Goal: Task Accomplishment & Management: Manage account settings

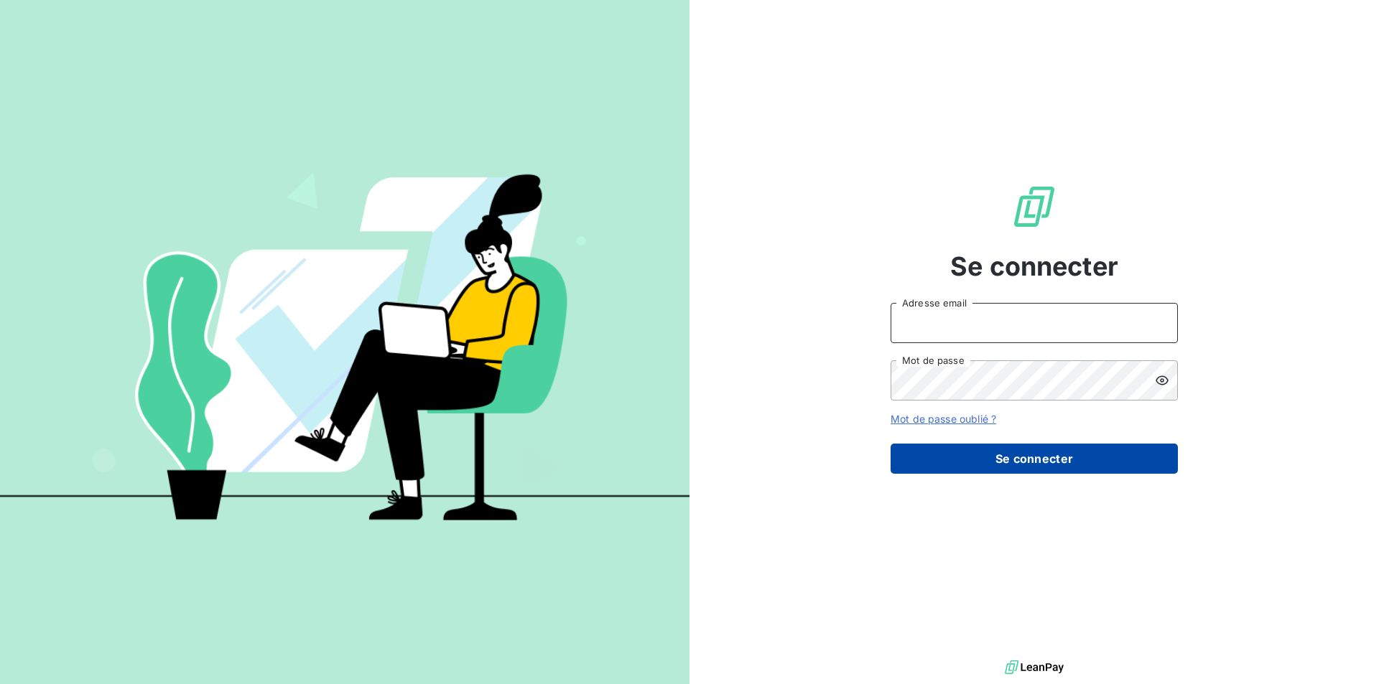
type input "[PERSON_NAME][EMAIL_ADDRESS][MEDICAL_DATA][DOMAIN_NAME]"
click at [1036, 466] on button "Se connecter" at bounding box center [1033, 459] width 287 height 30
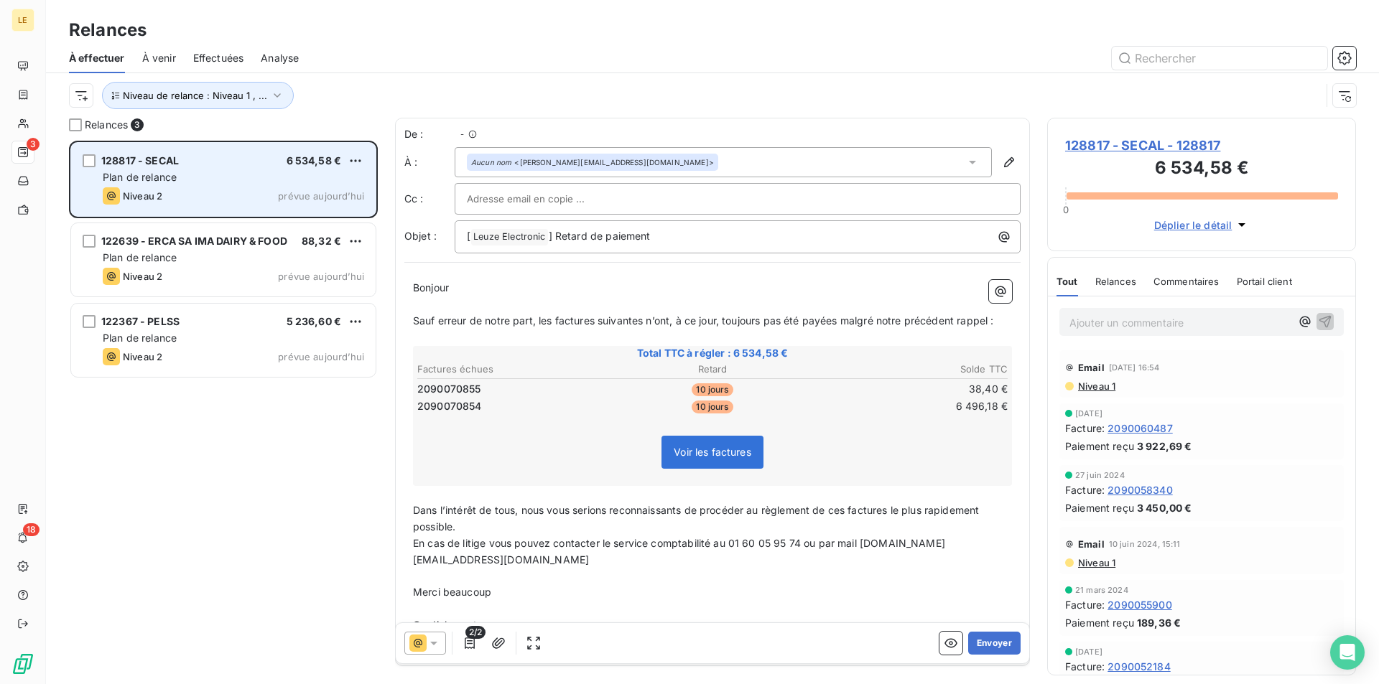
scroll to position [533, 298]
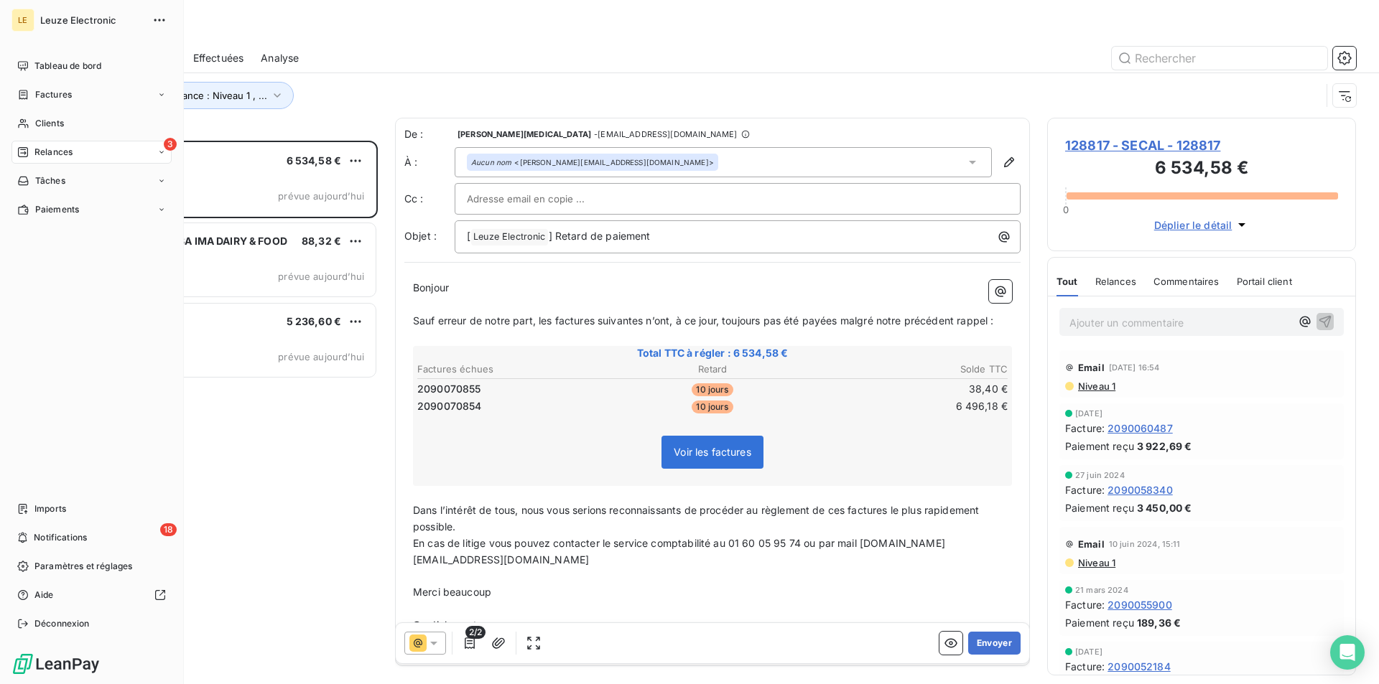
click at [103, 157] on div "3 Relances" at bounding box center [91, 152] width 160 height 23
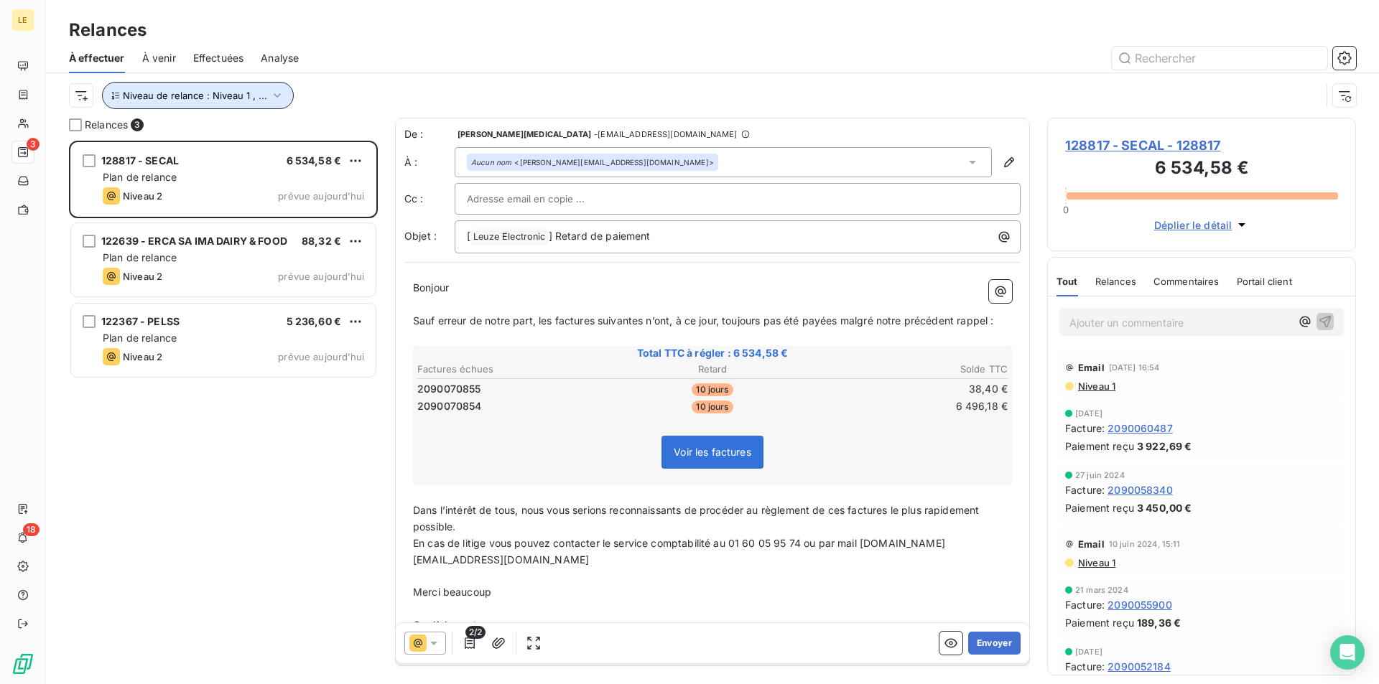
click at [236, 99] on span "Niveau de relance : Niveau 1 , ..." at bounding box center [195, 95] width 144 height 11
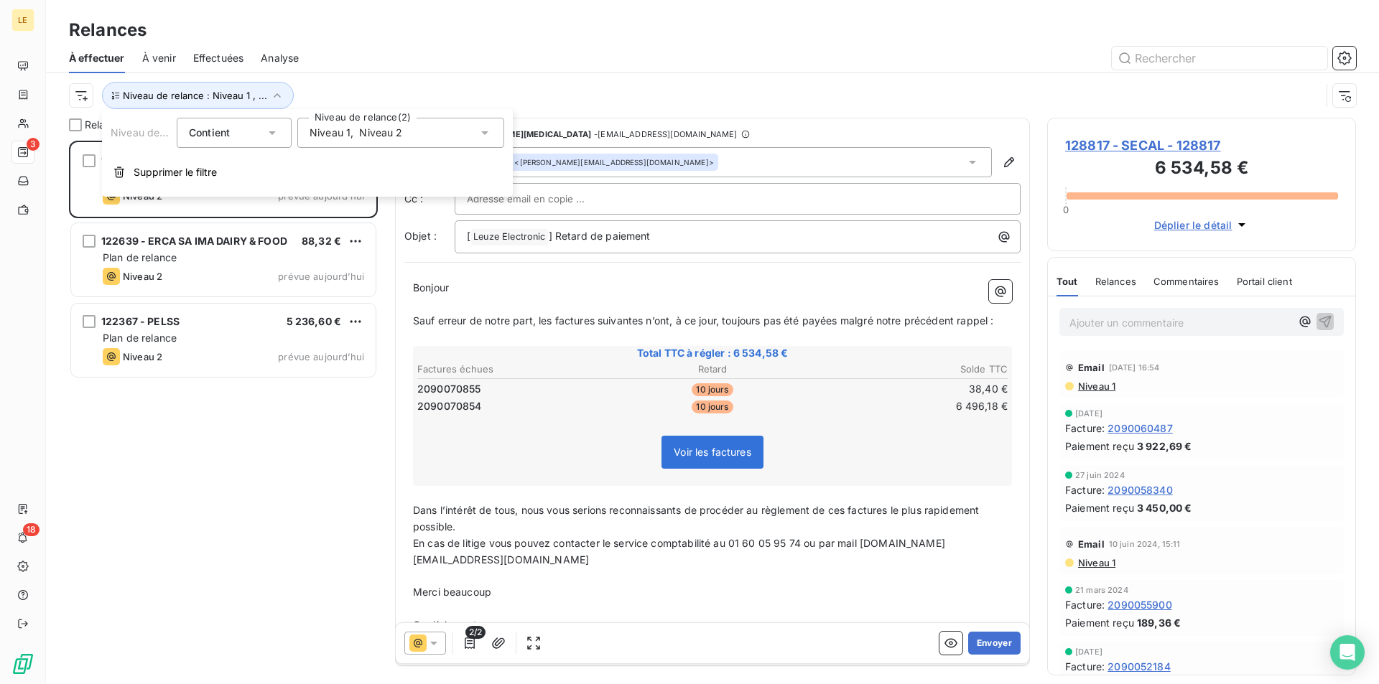
click at [530, 90] on div "Niveau de relance : Niveau 1 , ..." at bounding box center [695, 95] width 1252 height 27
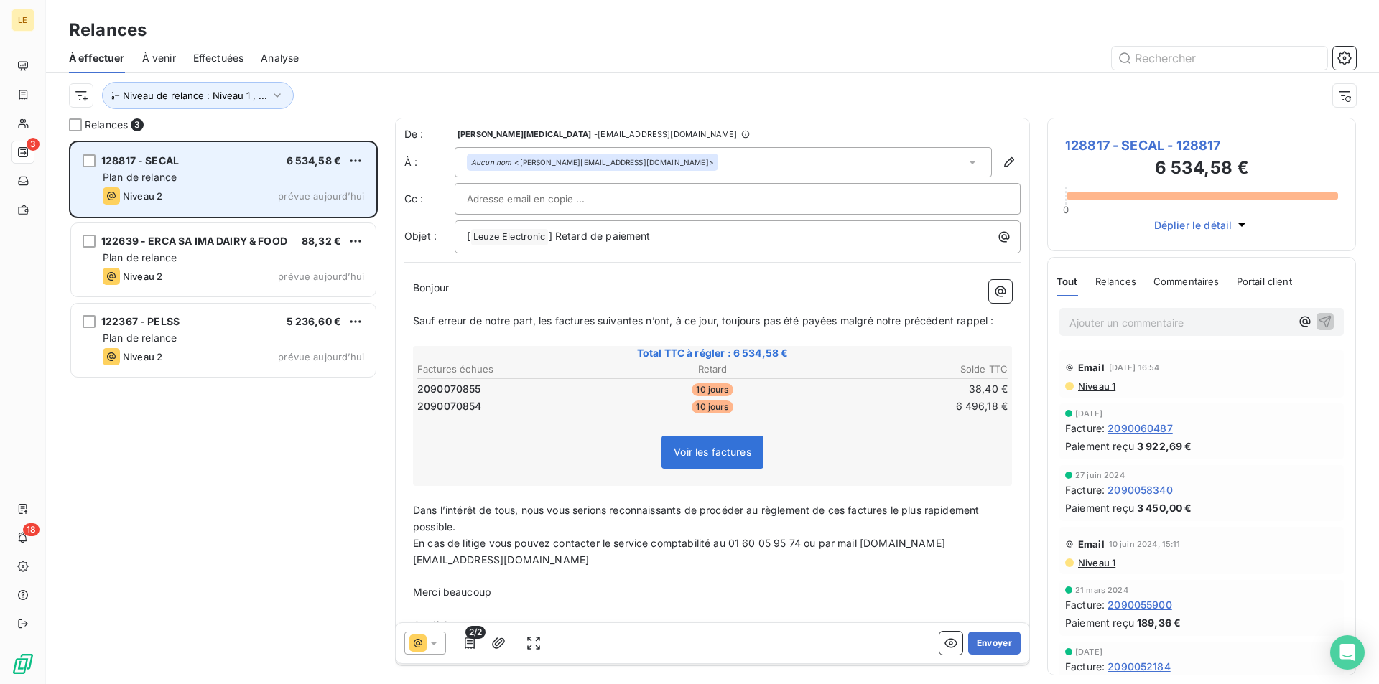
click at [263, 170] on div "Plan de relance" at bounding box center [233, 177] width 261 height 14
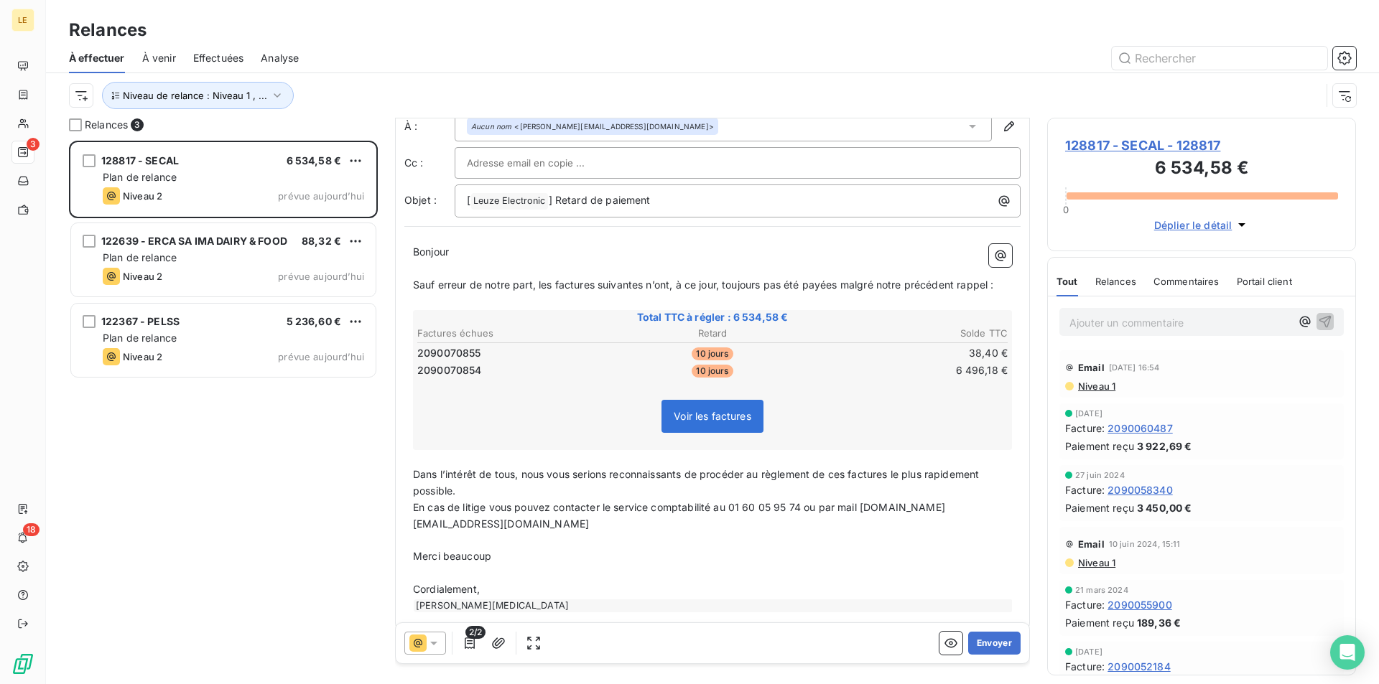
scroll to position [0, 0]
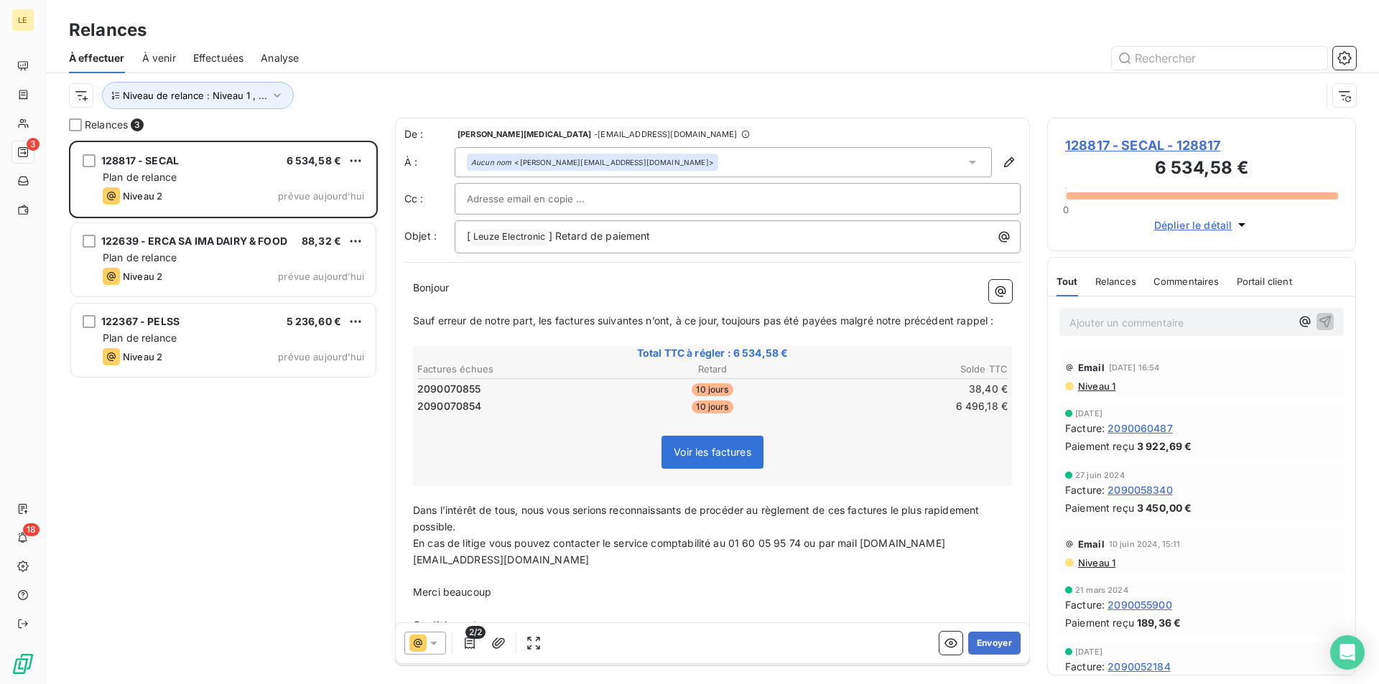
click at [1148, 139] on span "128817 - SECAL - 128817" at bounding box center [1201, 145] width 273 height 19
click at [1176, 285] on span "Commentaires" at bounding box center [1186, 281] width 66 height 11
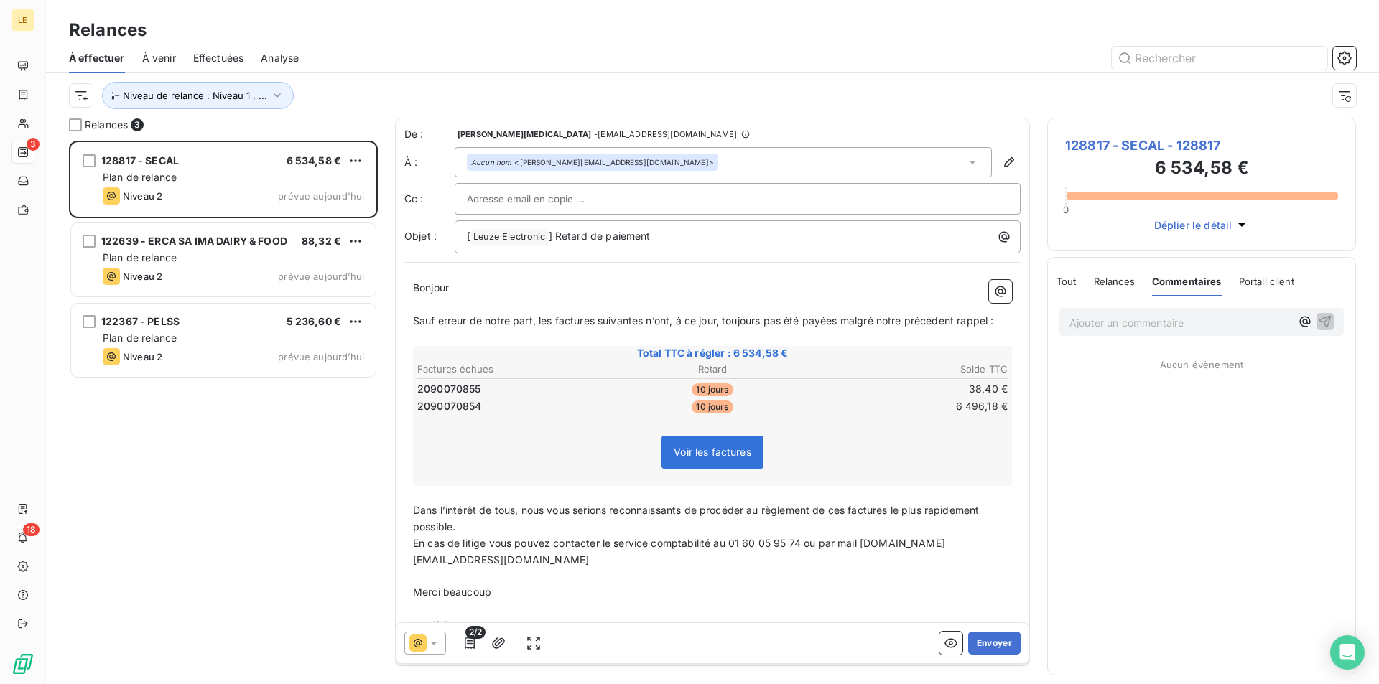
click at [1115, 276] on span "Relances" at bounding box center [1114, 281] width 41 height 11
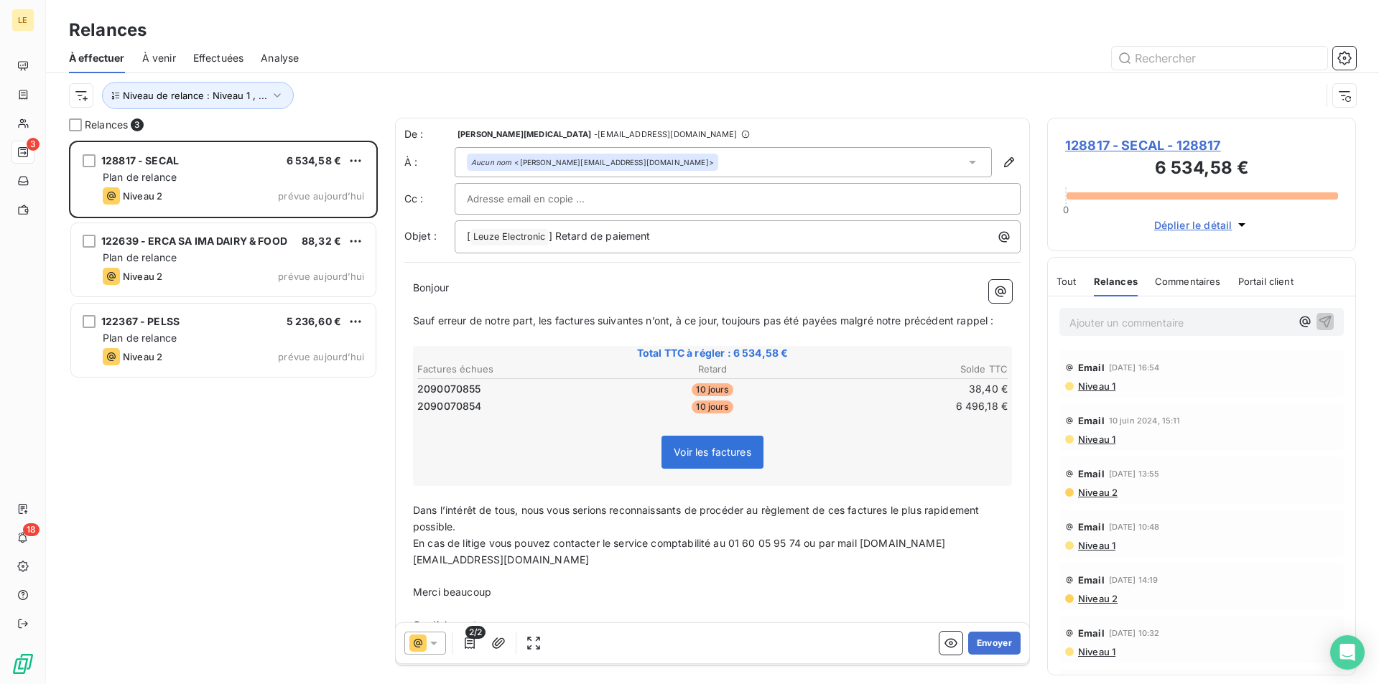
click at [1274, 287] on span "Portail client" at bounding box center [1265, 281] width 55 height 11
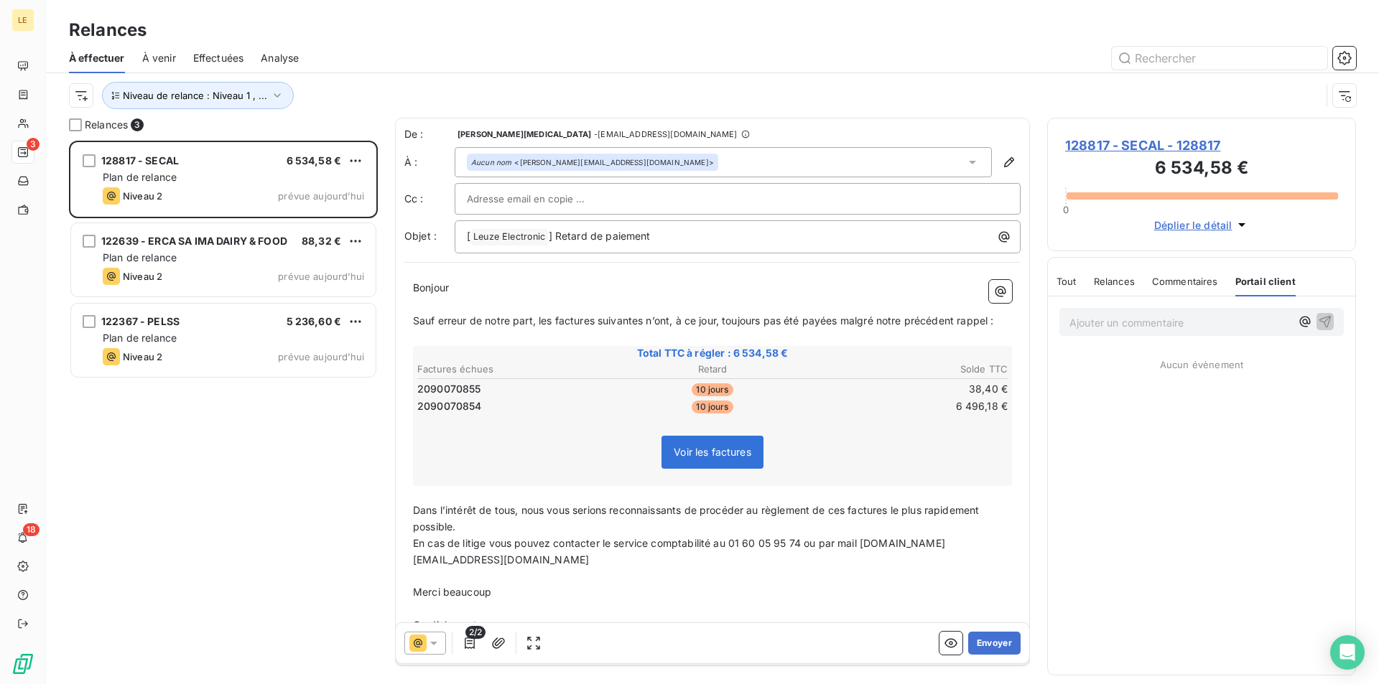
click at [1224, 225] on span "Déplier le détail" at bounding box center [1193, 225] width 78 height 15
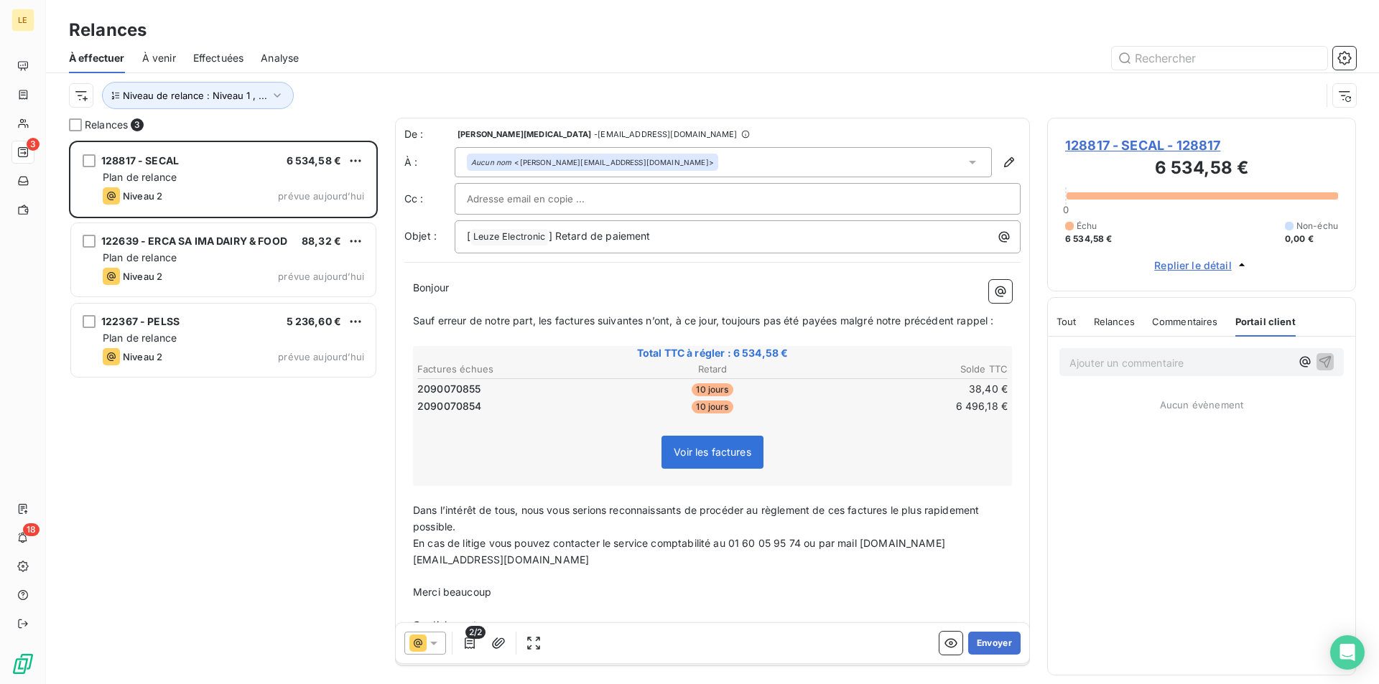
click at [1237, 265] on icon "button" at bounding box center [1241, 265] width 14 height 14
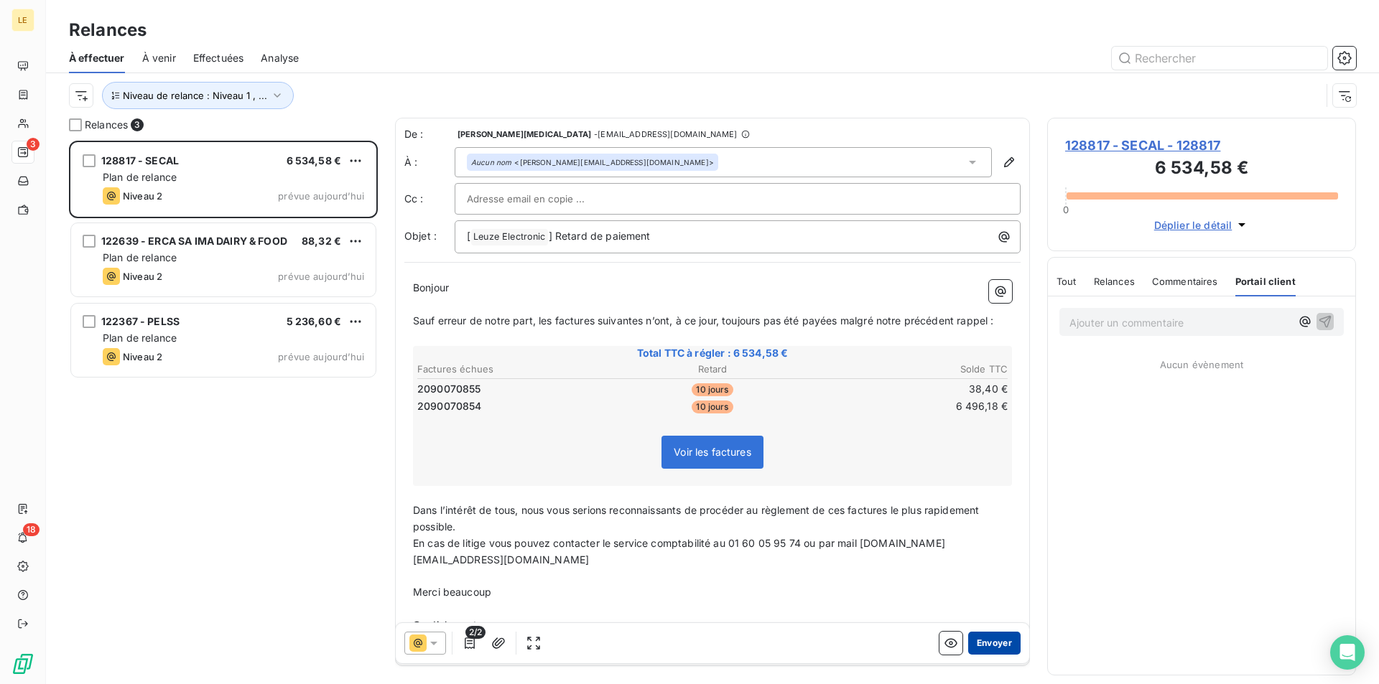
click at [980, 651] on button "Envoyer" at bounding box center [994, 643] width 52 height 23
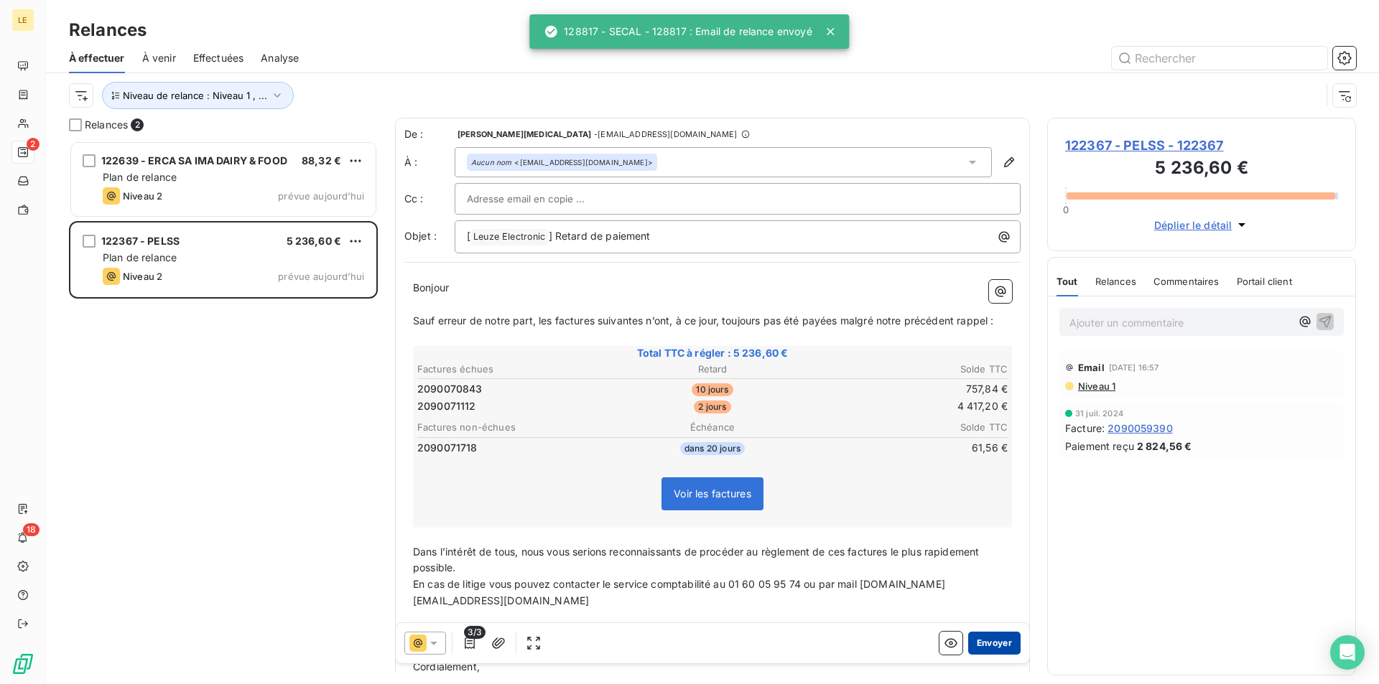
click at [982, 641] on button "Envoyer" at bounding box center [994, 643] width 52 height 23
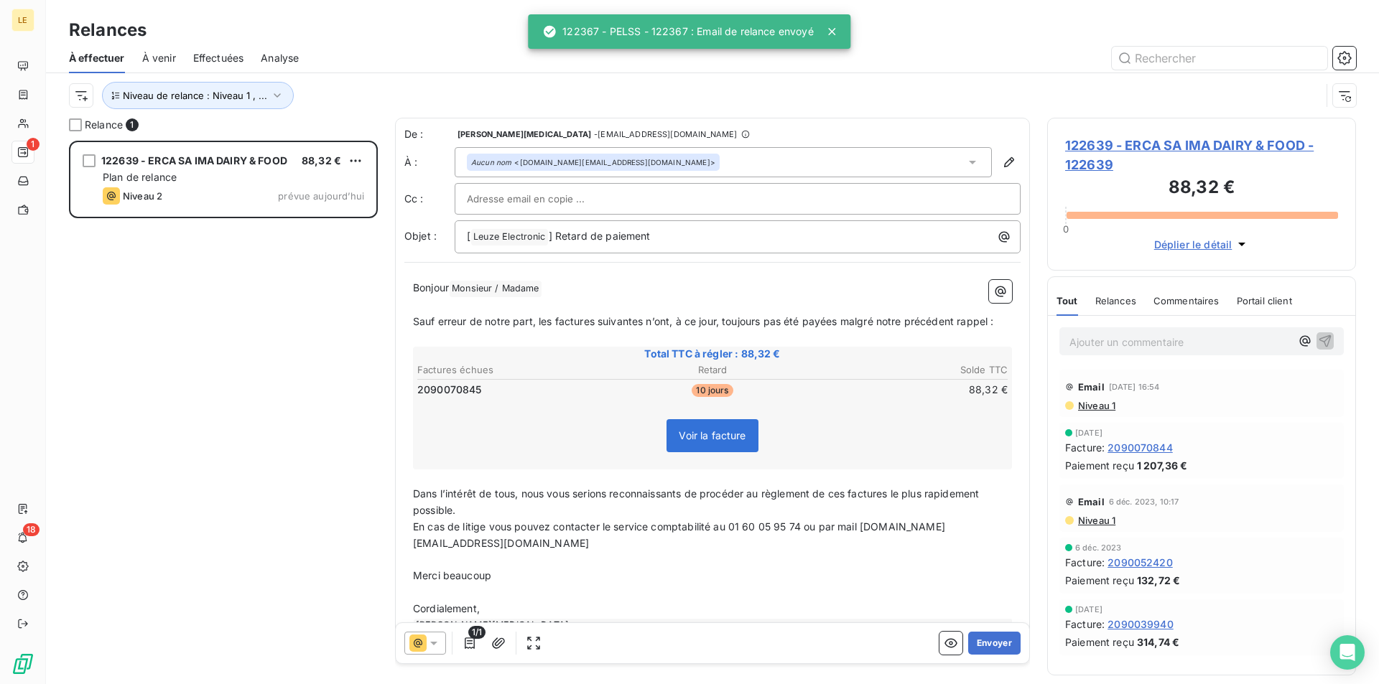
click at [982, 641] on button "Envoyer" at bounding box center [994, 643] width 52 height 23
